Goal: Task Accomplishment & Management: Complete application form

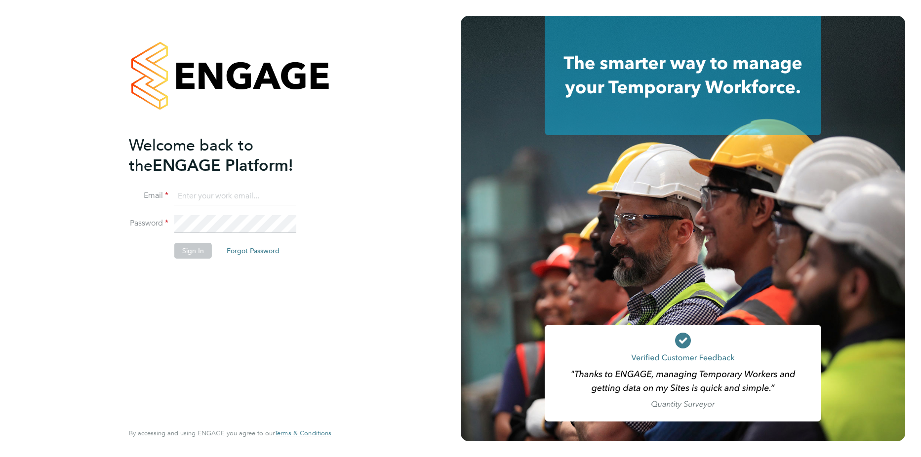
type input "[PERSON_NAME][EMAIL_ADDRESS][PERSON_NAME][DOMAIN_NAME]"
click at [198, 248] on button "Sign In" at bounding box center [193, 251] width 38 height 16
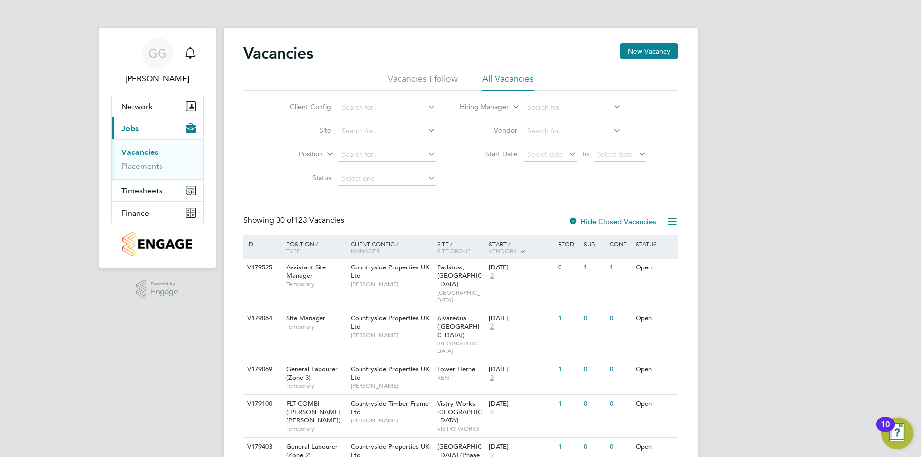
click at [139, 152] on link "Vacancies" at bounding box center [139, 152] width 37 height 9
click at [163, 137] on button "Current page: Jobs" at bounding box center [158, 129] width 92 height 22
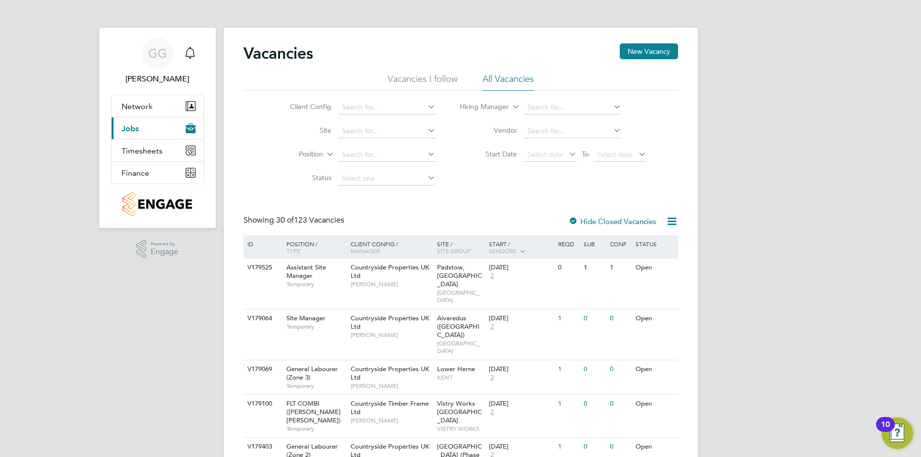
click at [135, 133] on button "Current page: Jobs" at bounding box center [158, 129] width 92 height 22
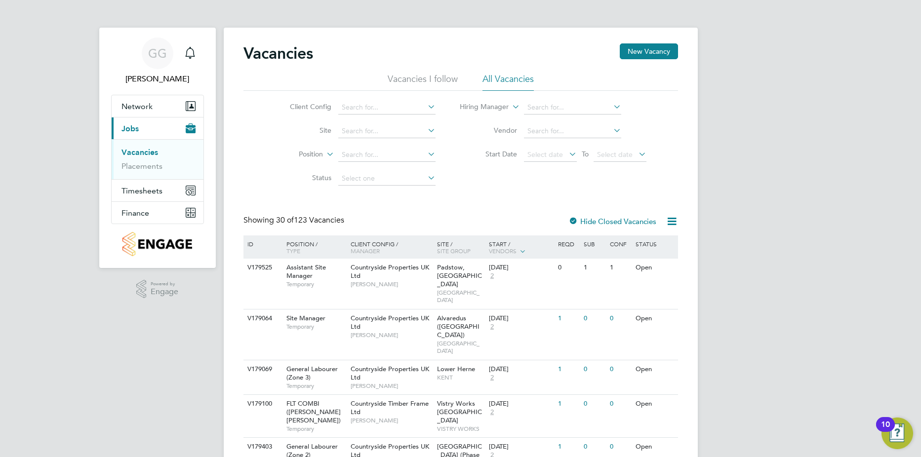
click at [134, 154] on link "Vacancies" at bounding box center [139, 152] width 37 height 9
click at [562, 107] on input at bounding box center [572, 108] width 97 height 14
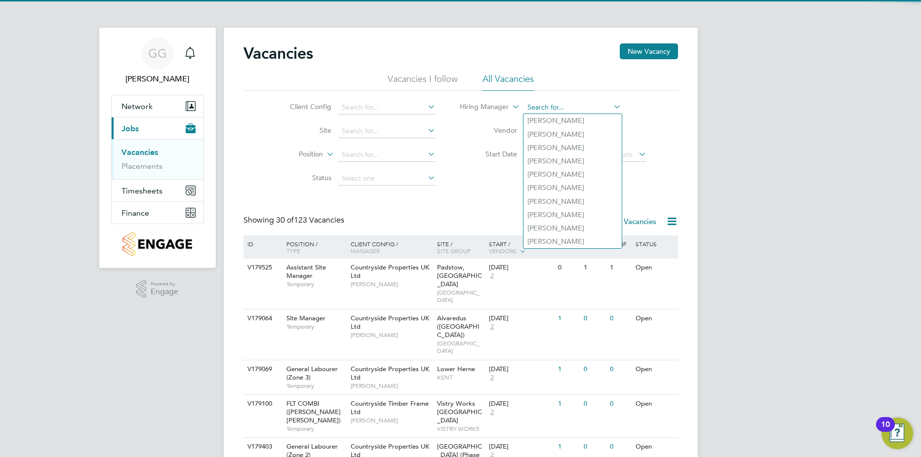
click at [562, 107] on input at bounding box center [572, 108] width 97 height 14
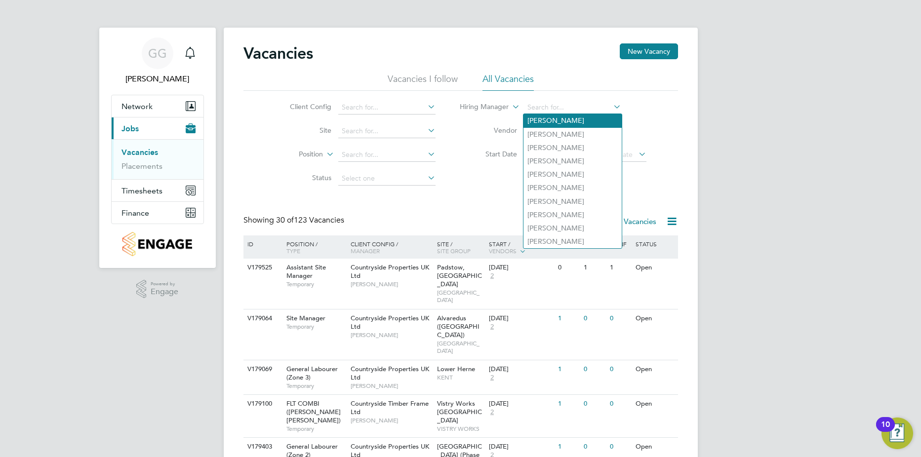
drag, startPoint x: 649, startPoint y: 115, endPoint x: 594, endPoint y: 124, distance: 56.1
click at [643, 116] on li "Hiring Manager" at bounding box center [553, 108] width 211 height 24
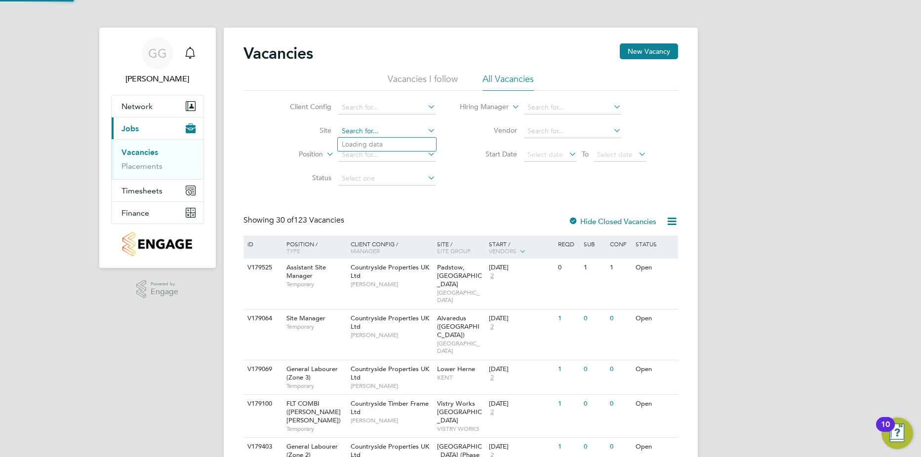
click at [363, 131] on input at bounding box center [386, 131] width 97 height 14
click at [377, 140] on li "Portugal Road - Woking" at bounding box center [401, 144] width 126 height 13
type input "Portugal Road - Woking"
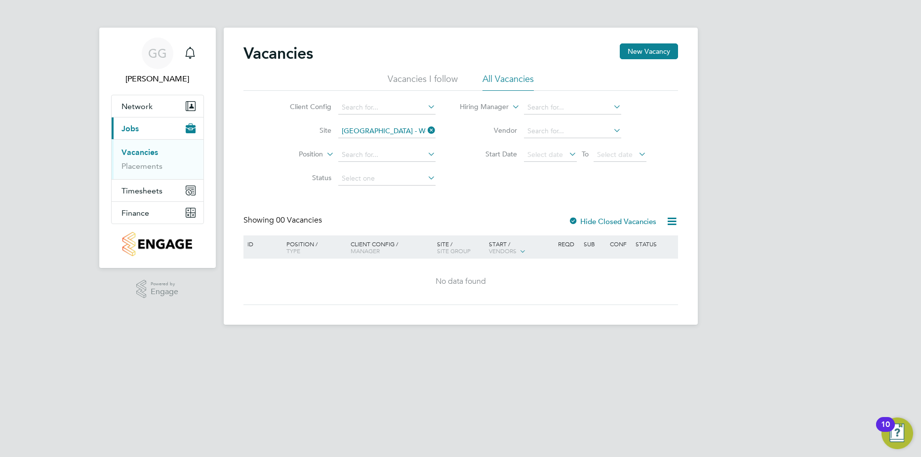
click at [394, 284] on div "No data found" at bounding box center [461, 282] width 432 height 10
click at [626, 224] on label "Hide Closed Vacancies" at bounding box center [612, 221] width 88 height 9
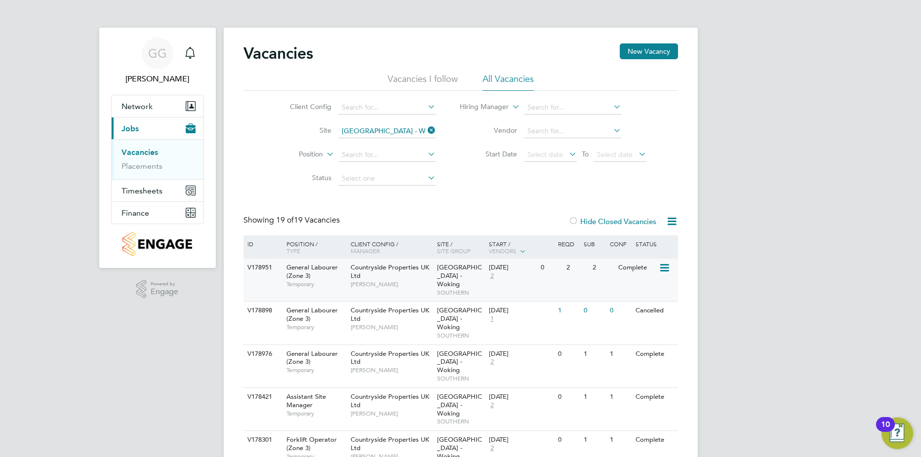
click at [663, 272] on icon at bounding box center [664, 268] width 10 height 12
click at [656, 286] on li "View Details" at bounding box center [639, 291] width 57 height 14
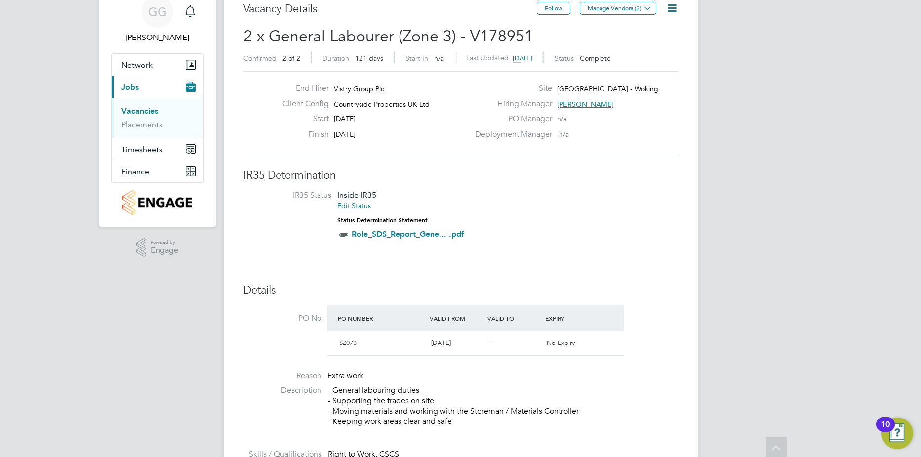
scroll to position [3, 0]
